Goal: Task Accomplishment & Management: Use online tool/utility

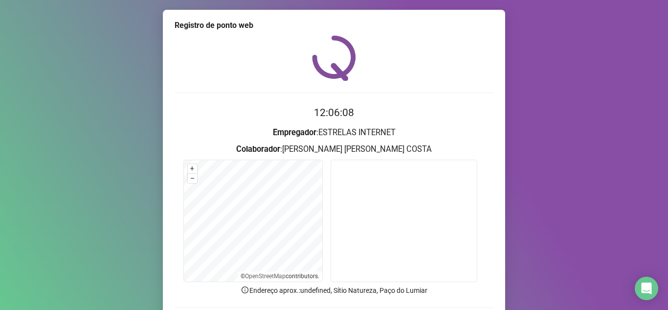
scroll to position [72, 0]
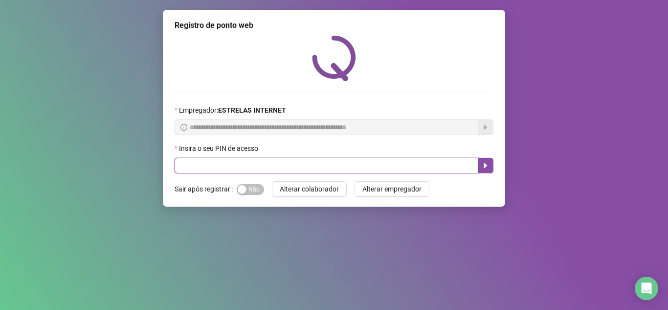
click at [345, 160] on input "text" at bounding box center [327, 165] width 304 height 16
type input "*****"
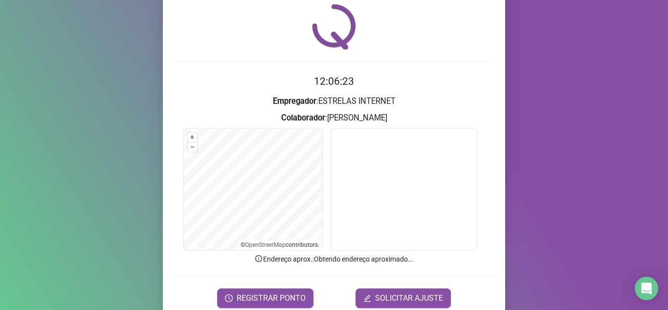
scroll to position [49, 0]
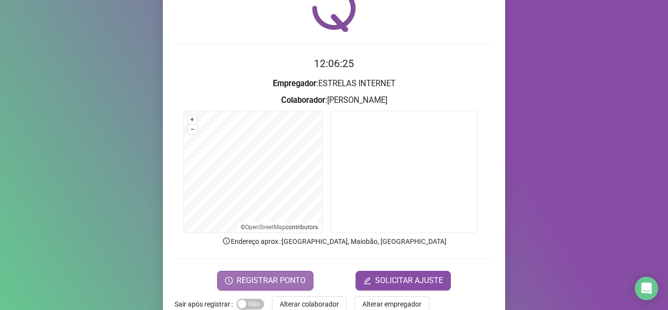
click at [266, 282] on span "REGISTRAR PONTO" at bounding box center [271, 280] width 69 height 12
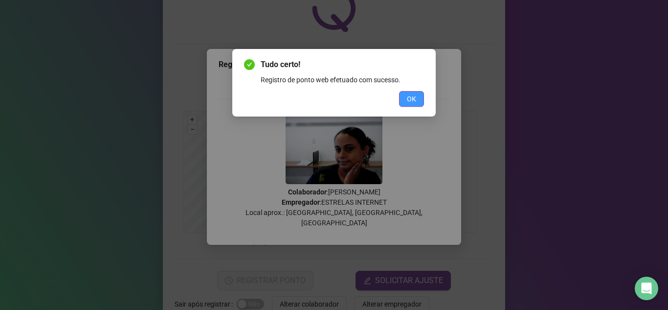
click at [417, 104] on button "OK" at bounding box center [411, 99] width 25 height 16
